Goal: Navigation & Orientation: Find specific page/section

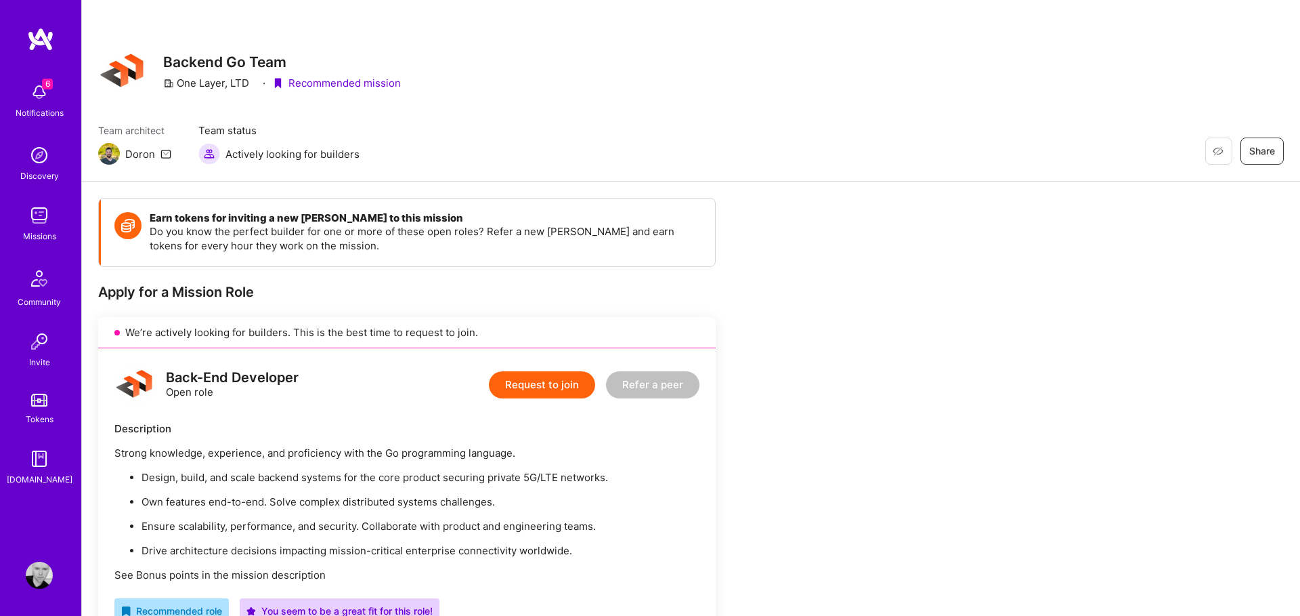
drag, startPoint x: 559, startPoint y: 51, endPoint x: 538, endPoint y: 41, distance: 23.0
click at [33, 91] on img at bounding box center [39, 92] width 27 height 27
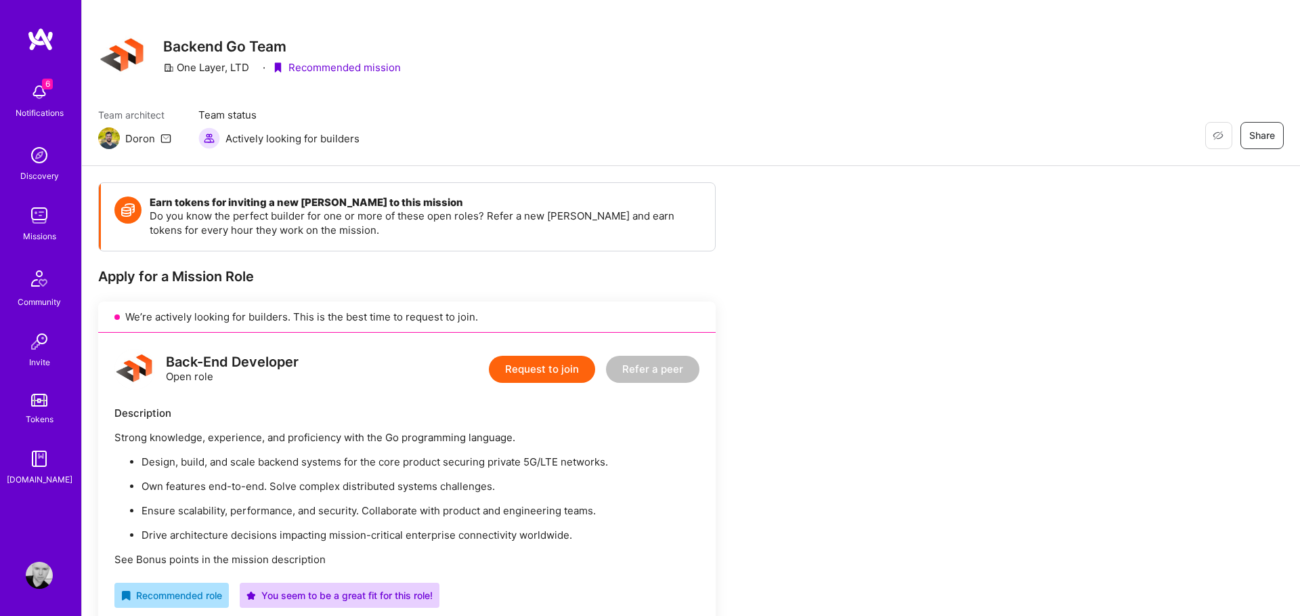
scroll to position [22, 0]
